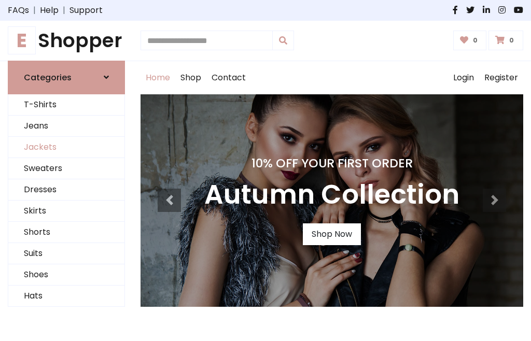
click at [66, 147] on link "Jackets" at bounding box center [66, 147] width 116 height 21
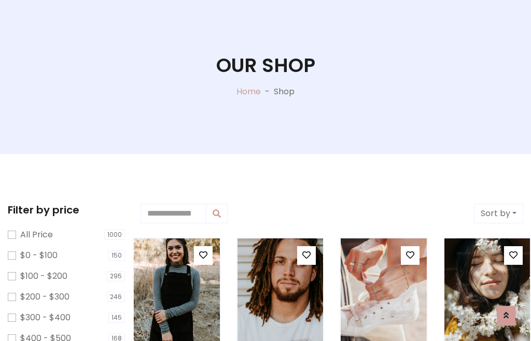
scroll to position [53, 0]
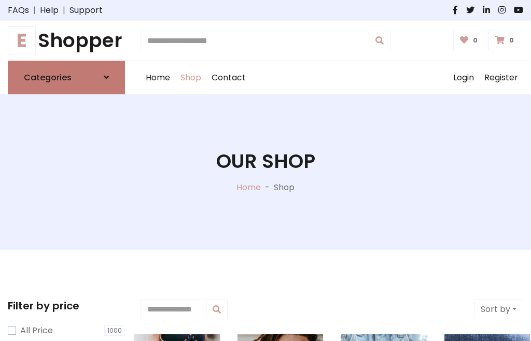
click at [66, 77] on h6 "Categories" at bounding box center [48, 78] width 48 height 10
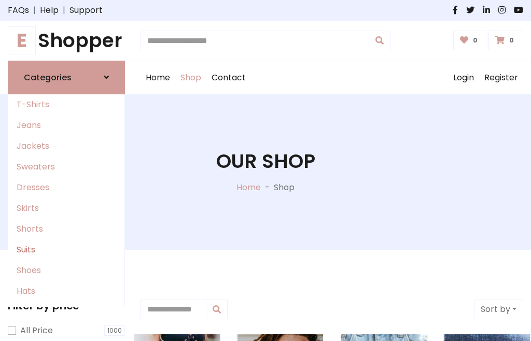
click at [66, 250] on link "Suits" at bounding box center [66, 250] width 116 height 21
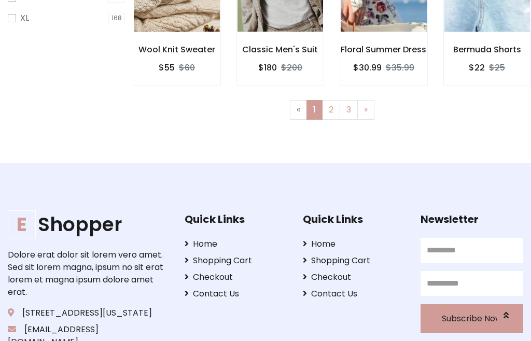
scroll to position [440, 0]
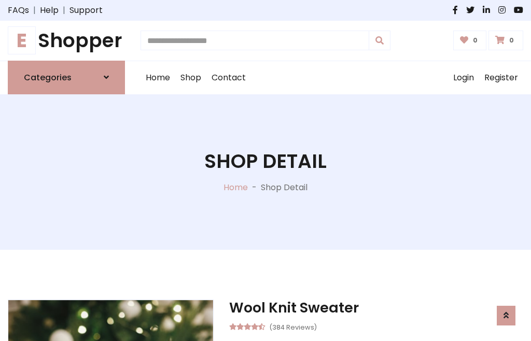
scroll to position [877, 0]
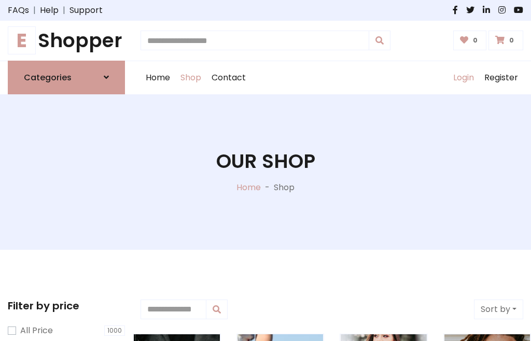
click at [463, 77] on link "Login" at bounding box center [463, 77] width 31 height 33
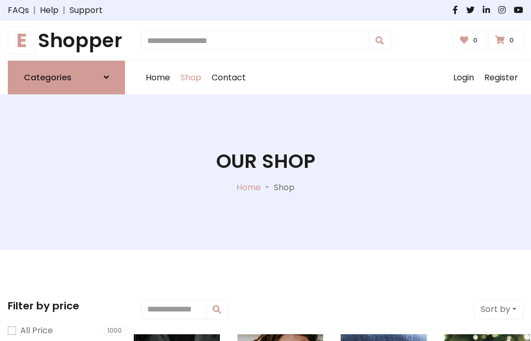
scroll to position [52, 0]
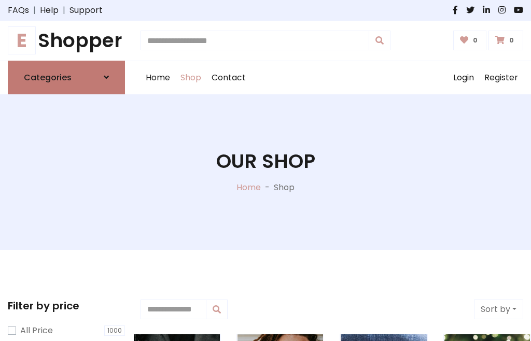
click at [106, 77] on icon at bounding box center [106, 77] width 5 height 8
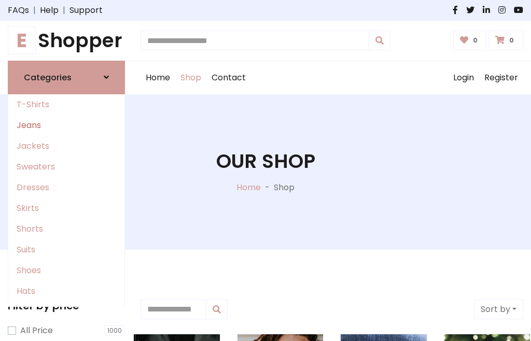
click at [66, 125] on link "Jeans" at bounding box center [66, 125] width 116 height 21
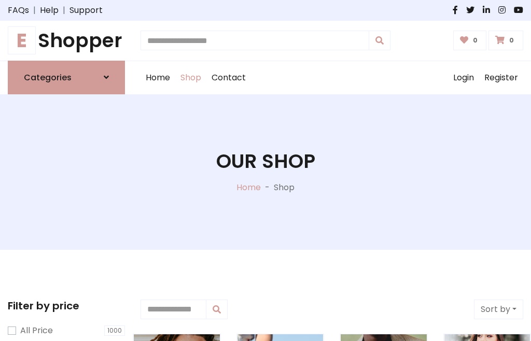
scroll to position [52, 0]
